Goal: Find contact information: Find contact information

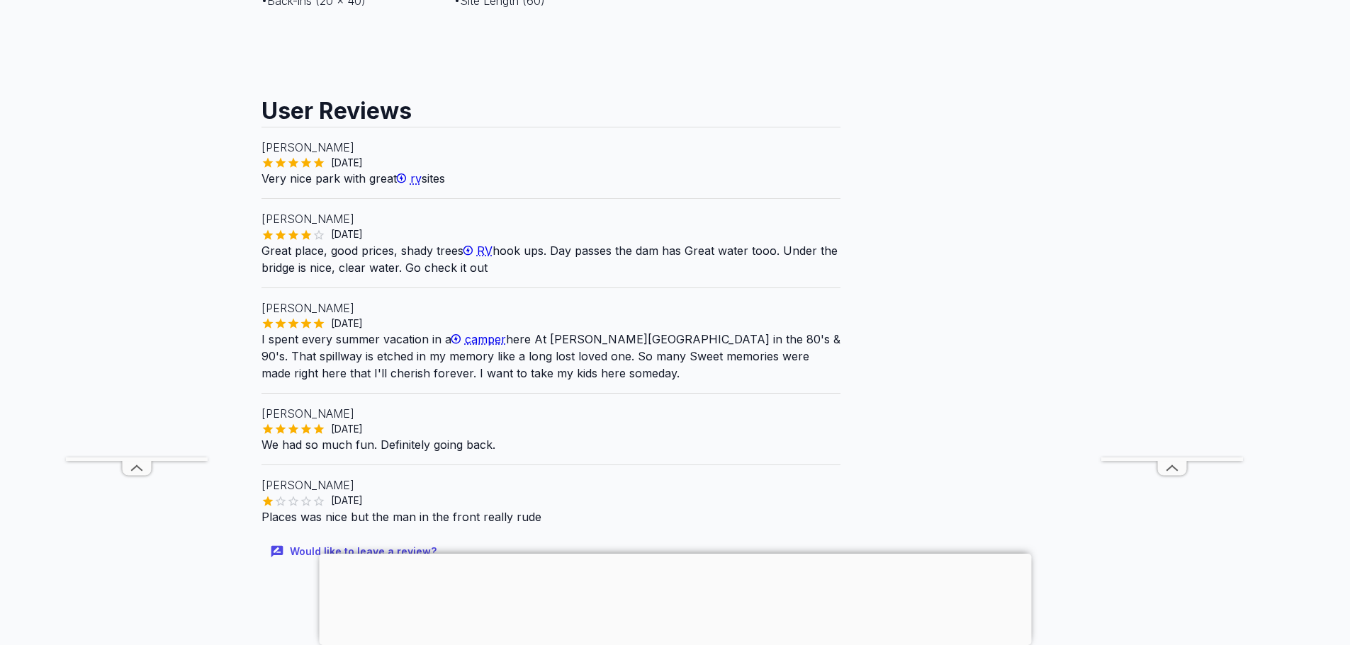
scroll to position [1063, 0]
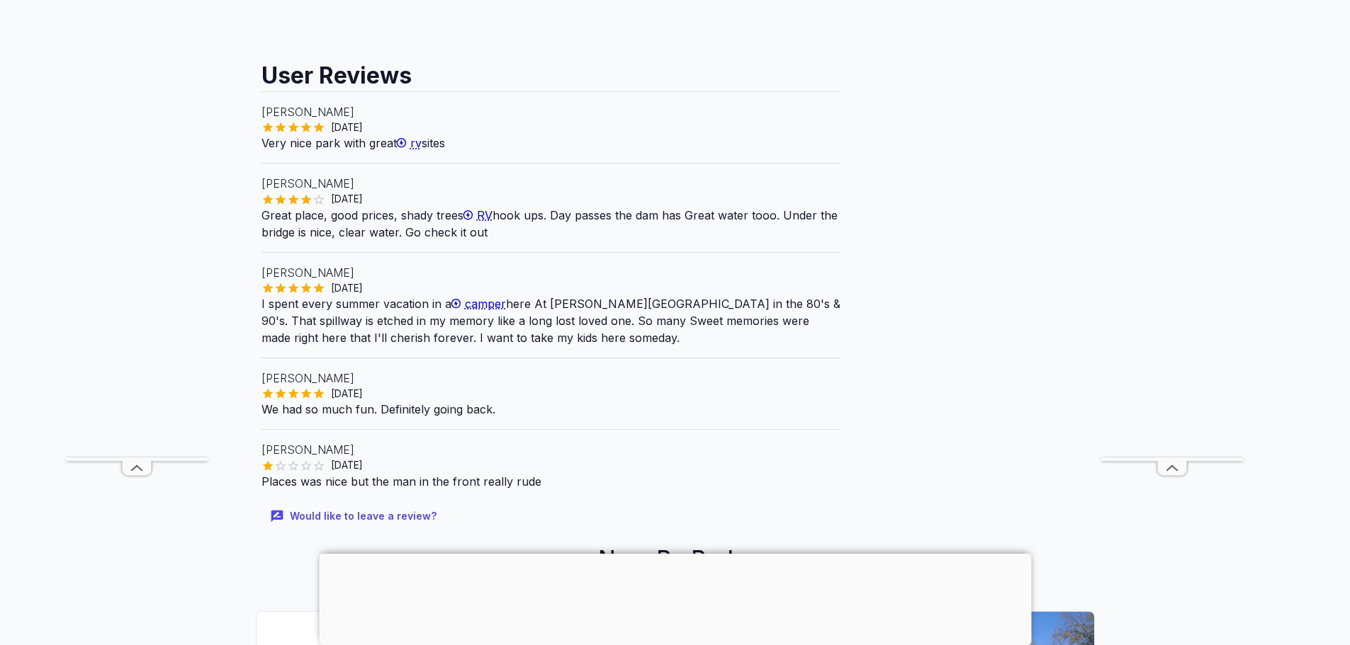
drag, startPoint x: 876, startPoint y: 356, endPoint x: 887, endPoint y: 406, distance: 50.7
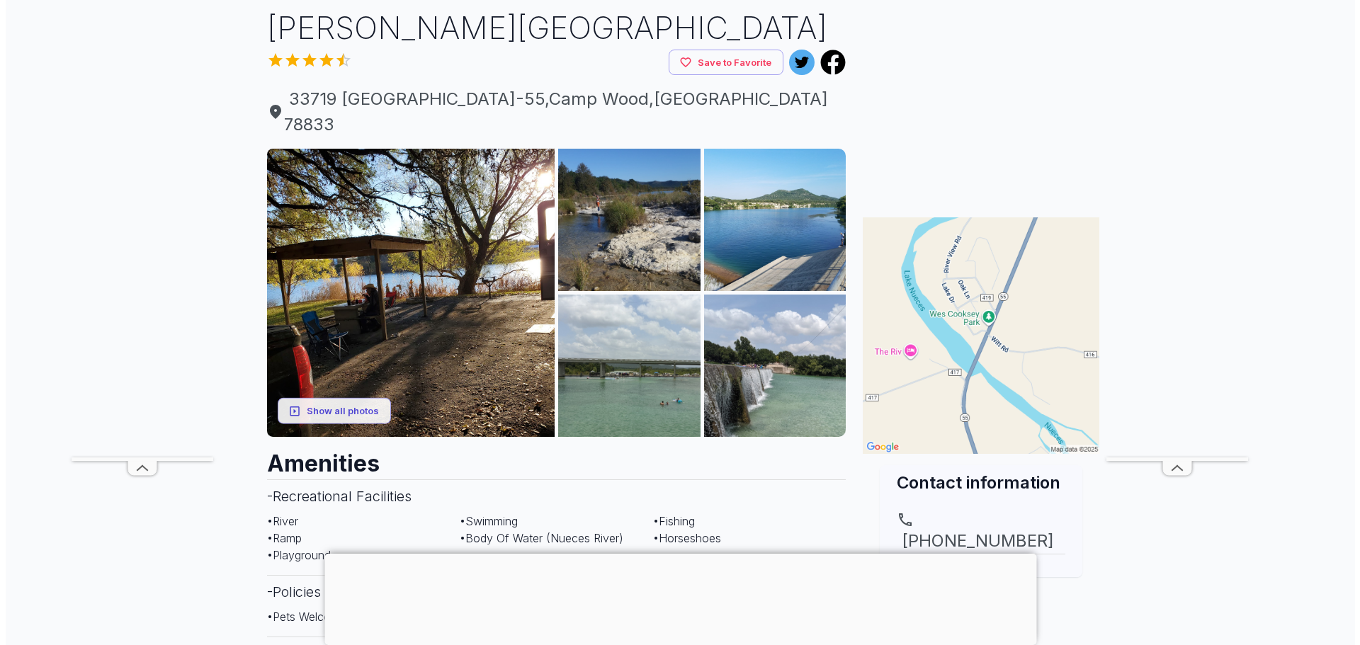
scroll to position [71, 0]
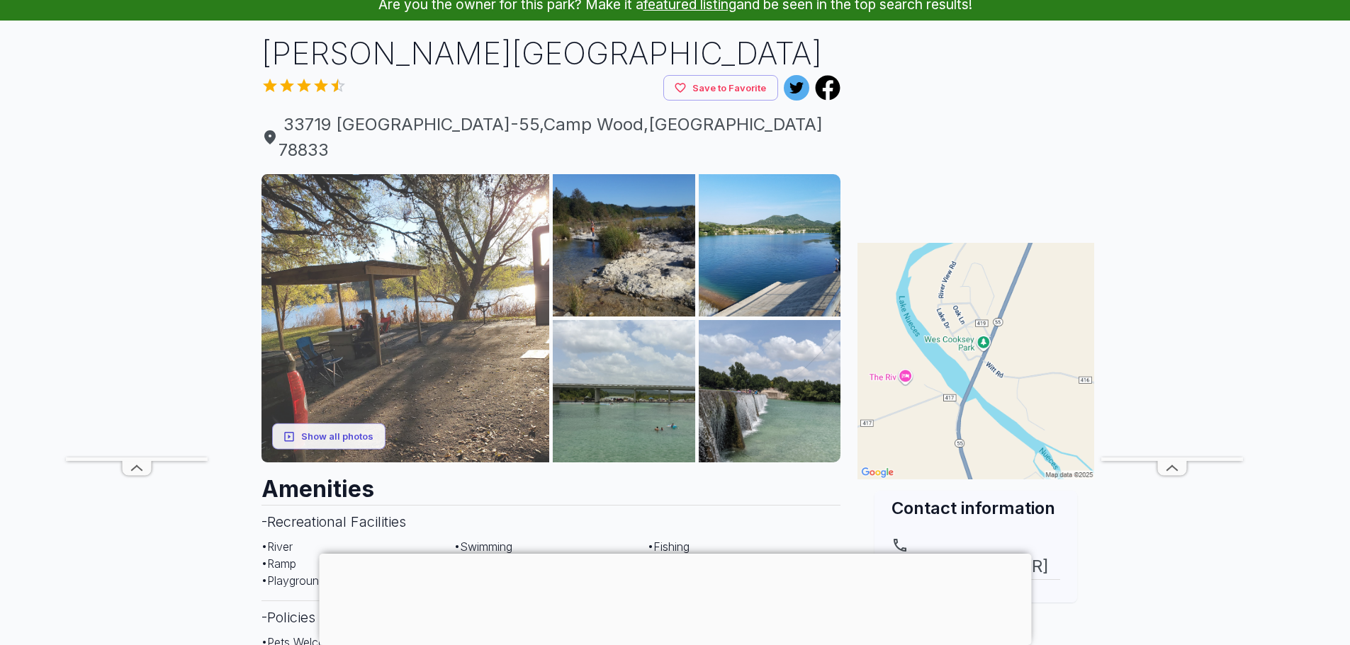
click at [422, 264] on img at bounding box center [405, 318] width 288 height 288
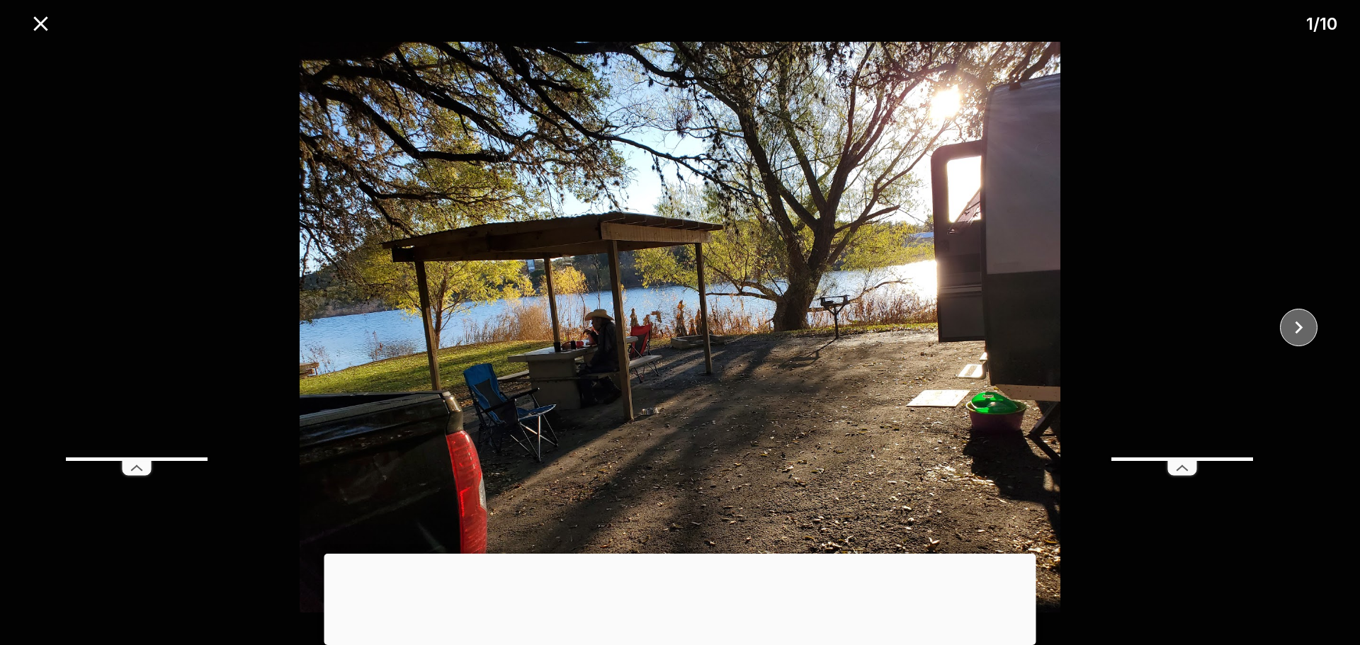
click at [1301, 332] on icon "close" at bounding box center [1298, 327] width 25 height 25
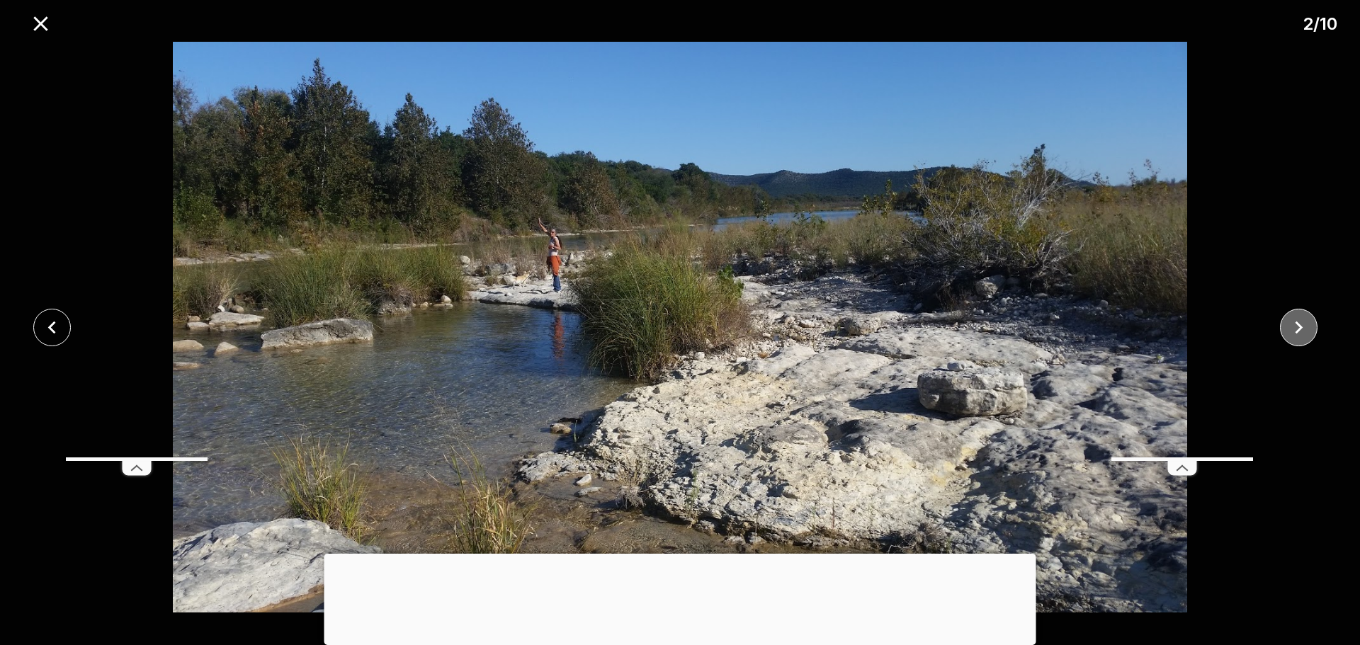
click at [1301, 332] on icon "close" at bounding box center [1298, 327] width 25 height 25
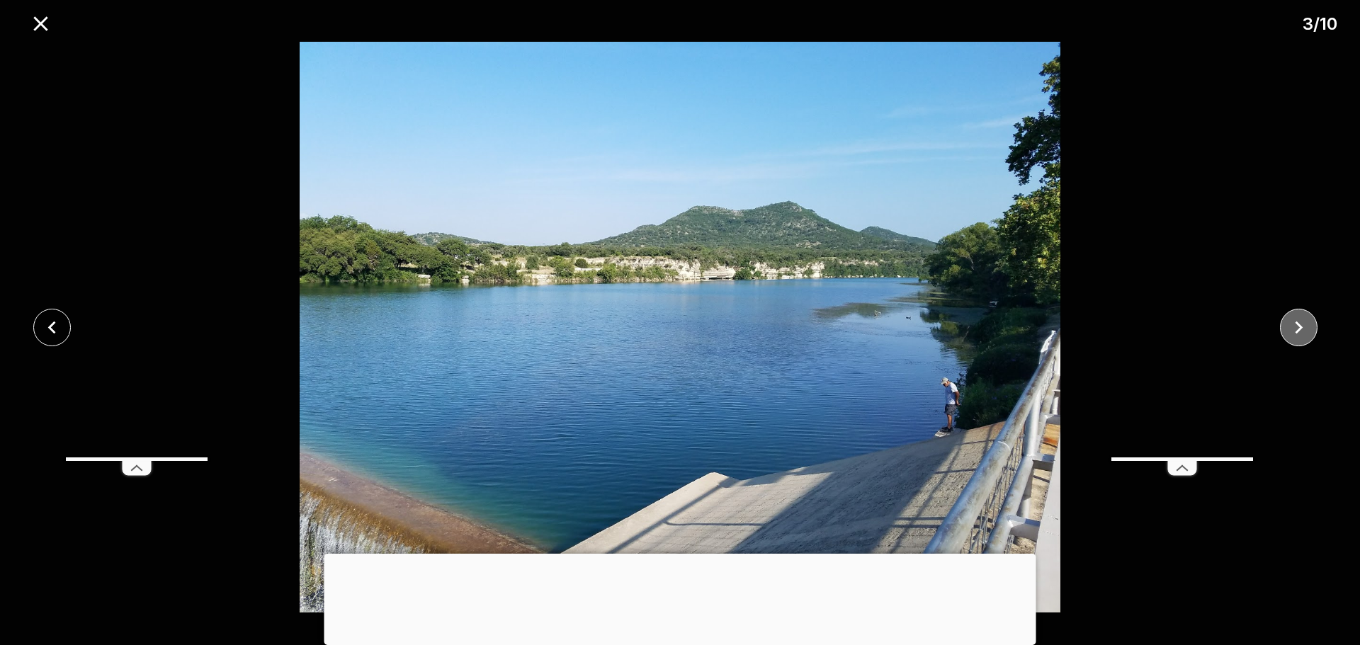
click at [1301, 332] on icon "close" at bounding box center [1298, 327] width 25 height 25
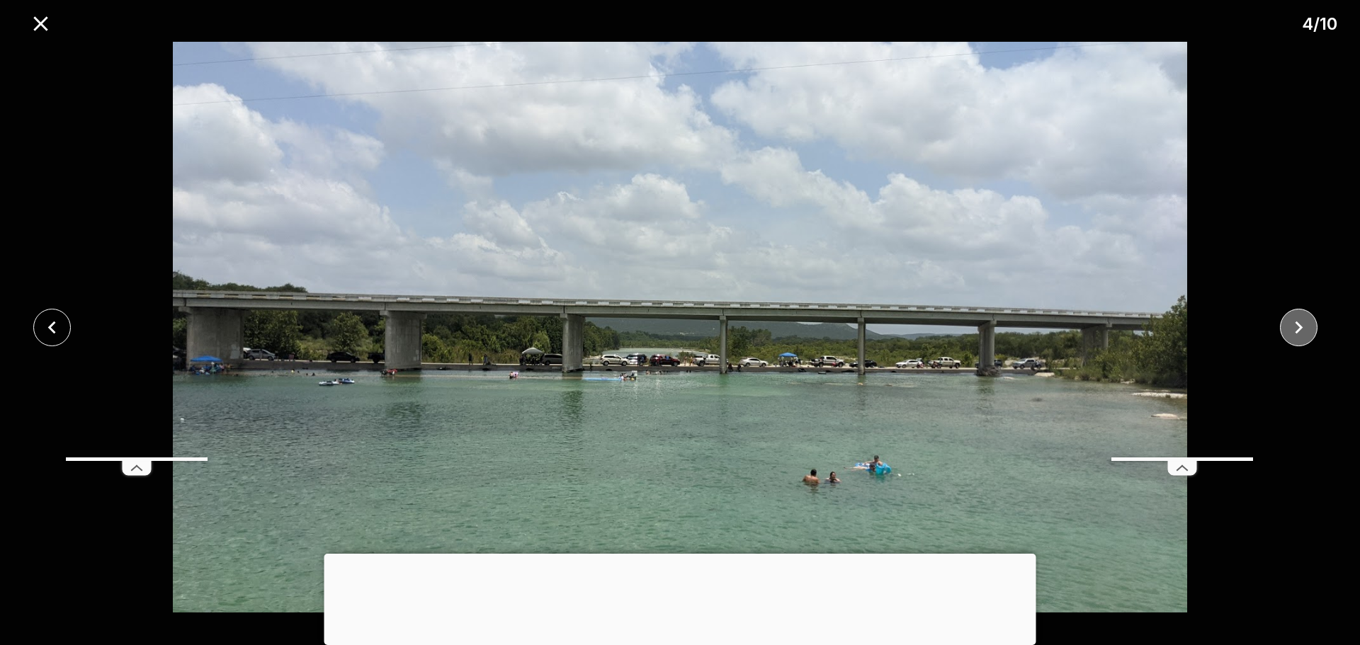
click at [1301, 332] on icon "close" at bounding box center [1298, 327] width 25 height 25
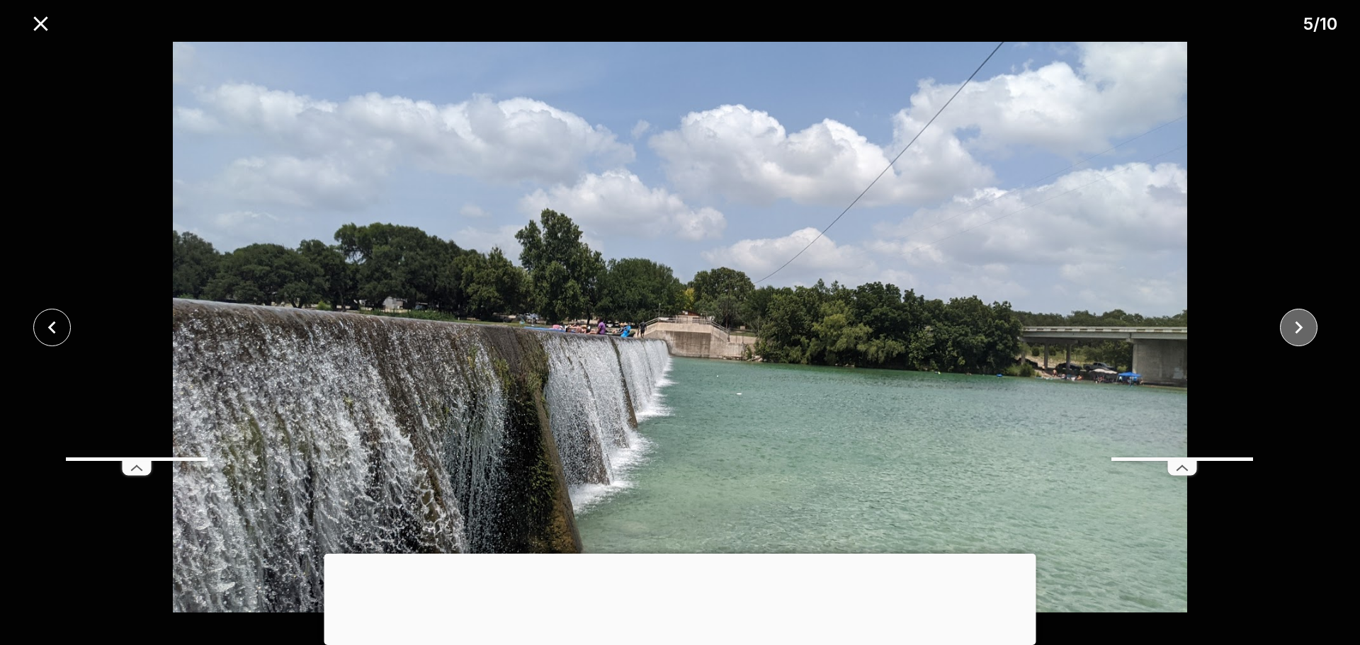
click at [1301, 332] on icon "close" at bounding box center [1298, 327] width 25 height 25
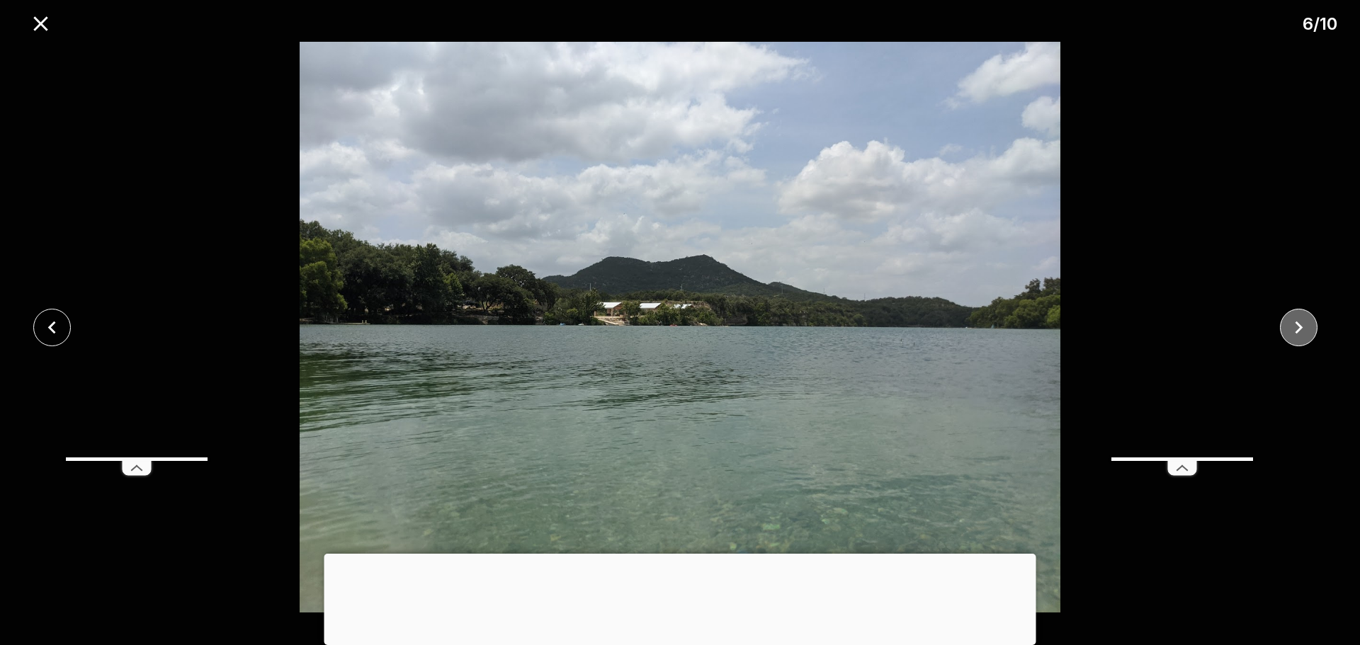
click at [1301, 332] on icon "close" at bounding box center [1298, 327] width 25 height 25
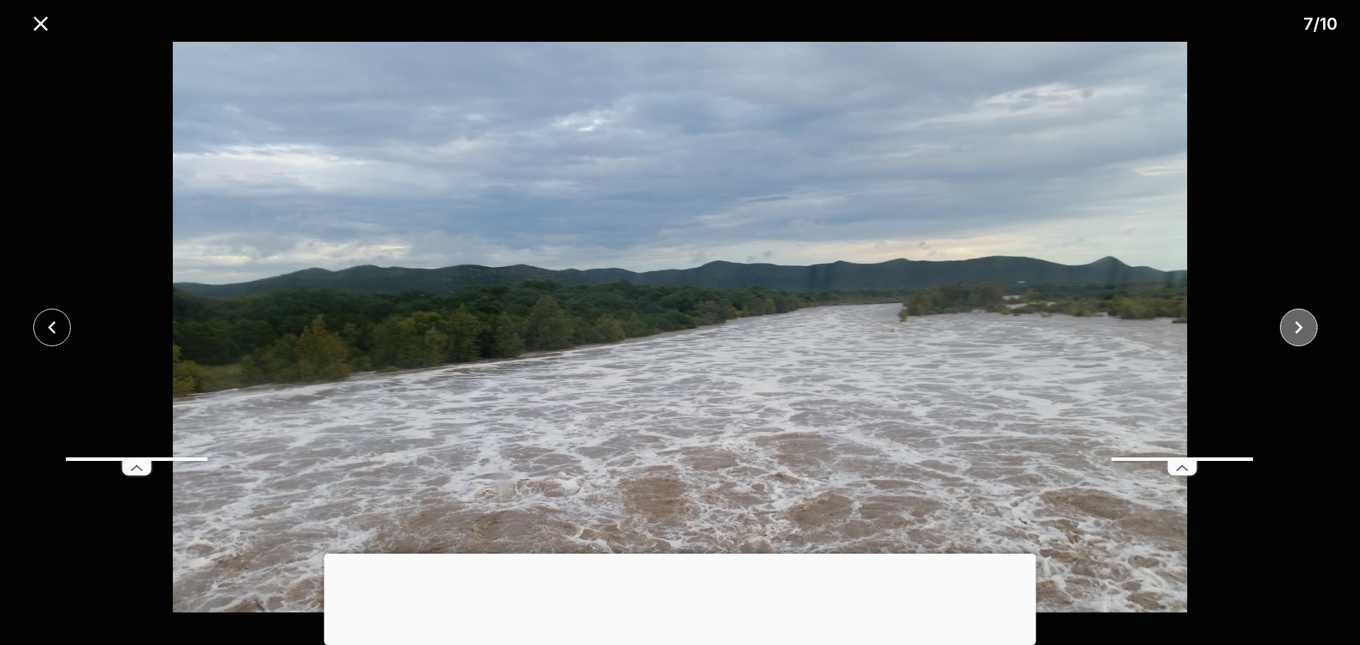
click at [1301, 332] on icon "close" at bounding box center [1298, 327] width 25 height 25
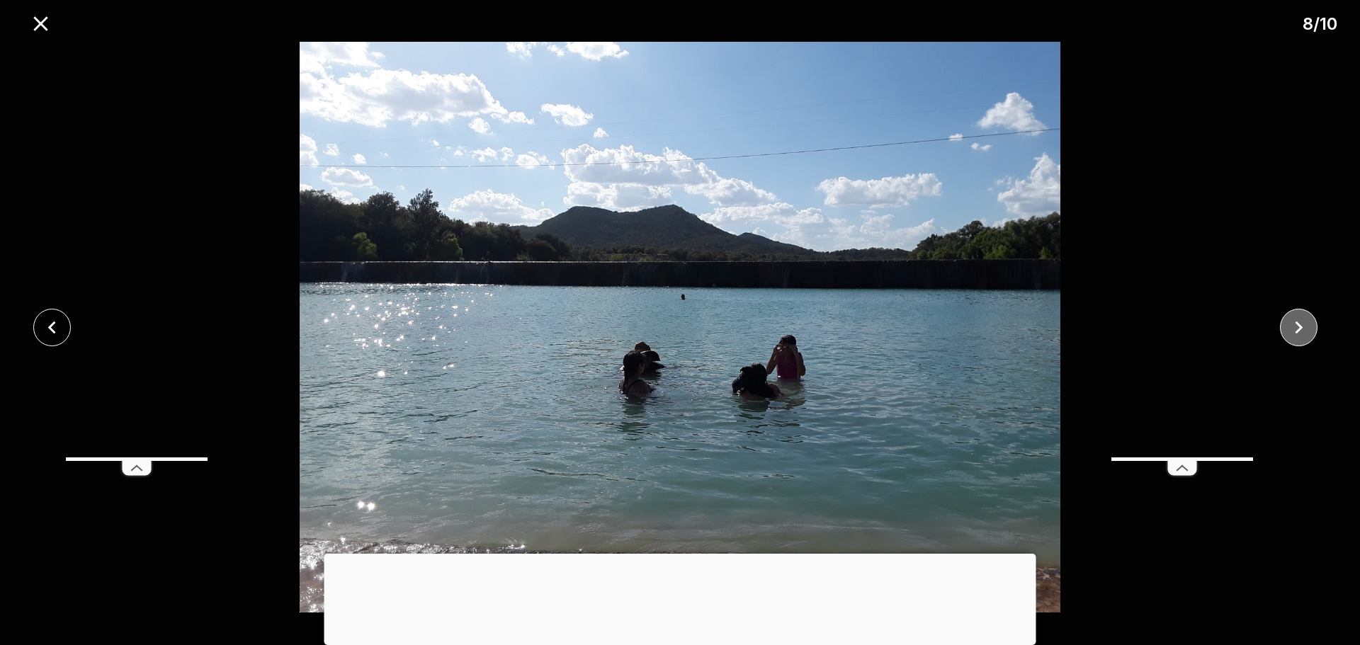
click at [1301, 332] on icon "close" at bounding box center [1298, 327] width 25 height 25
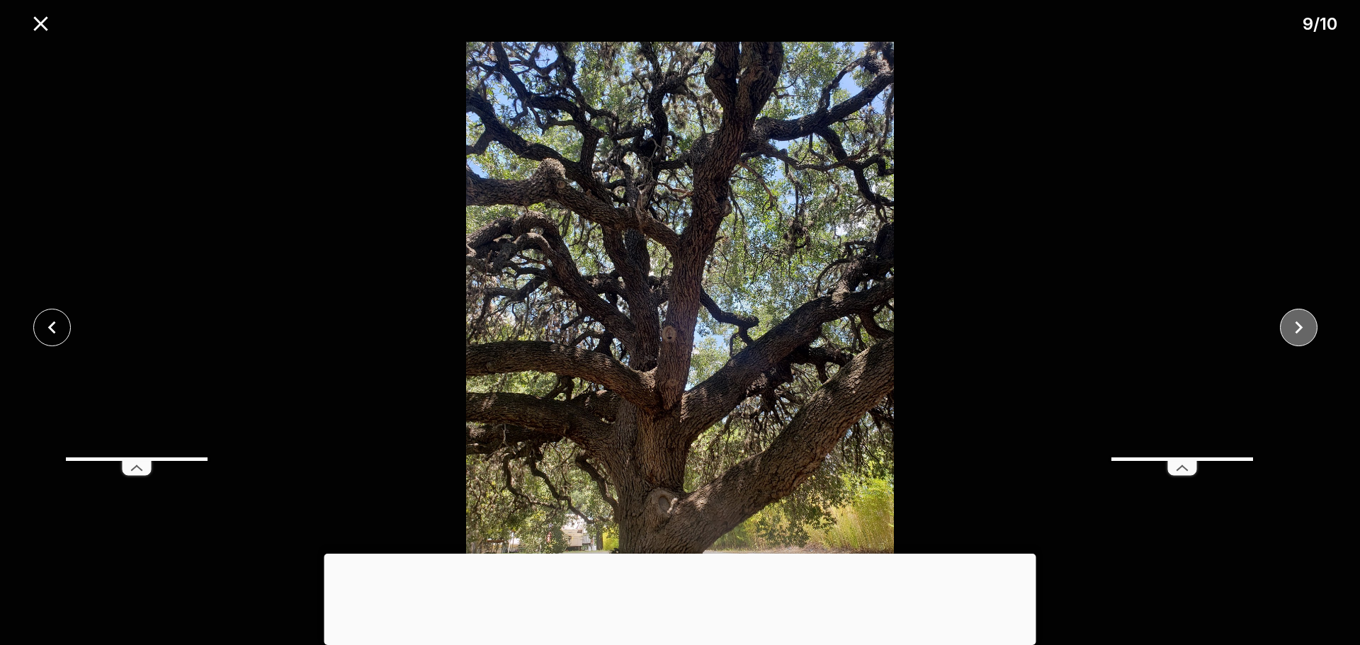
click at [1301, 332] on icon "close" at bounding box center [1298, 327] width 25 height 25
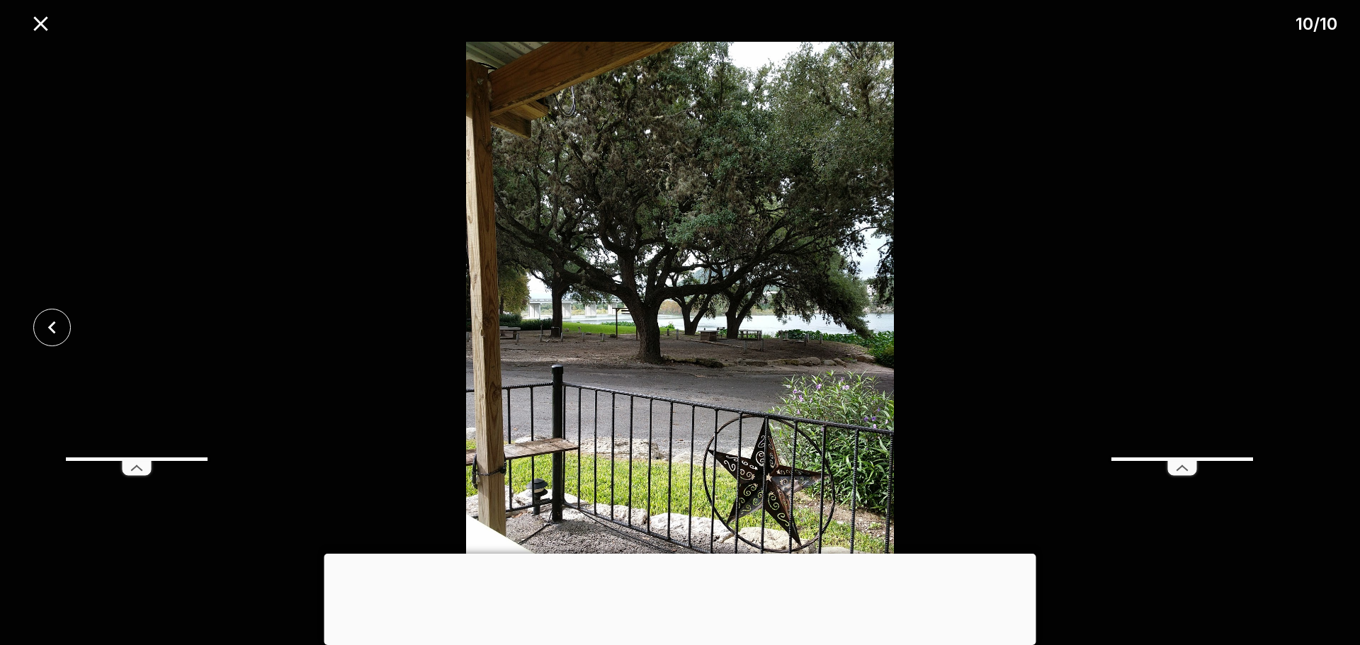
click at [1301, 332] on div at bounding box center [680, 327] width 1360 height 571
